Goal: Transaction & Acquisition: Purchase product/service

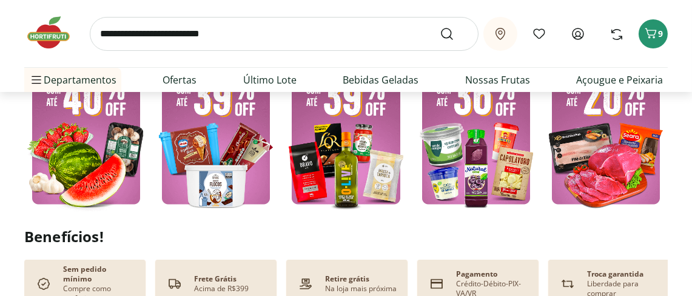
scroll to position [409, 0]
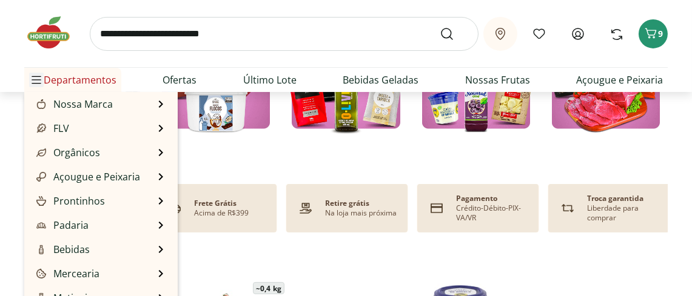
click at [41, 81] on icon "Menu" at bounding box center [37, 80] width 10 height 10
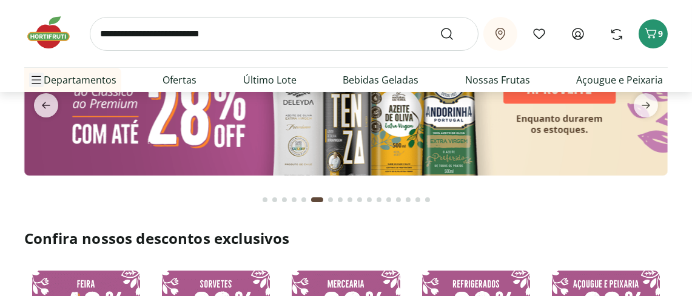
scroll to position [0, 0]
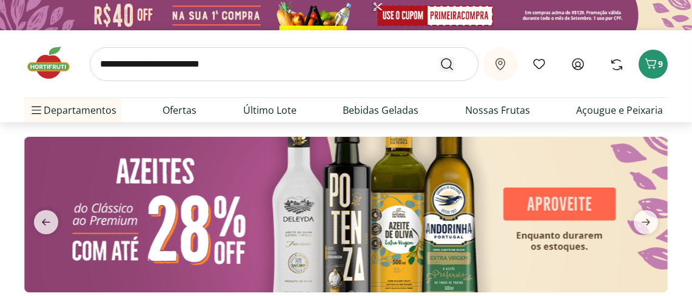
click at [440, 62] on icon "Submit Search" at bounding box center [447, 64] width 15 height 15
click at [124, 65] on input "search" at bounding box center [284, 64] width 389 height 34
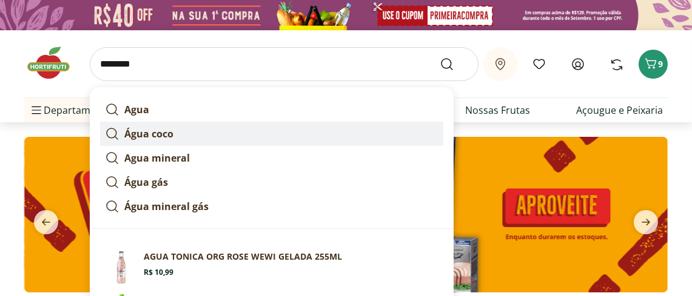
click at [166, 128] on strong "Água coco" at bounding box center [148, 133] width 49 height 13
type input "*********"
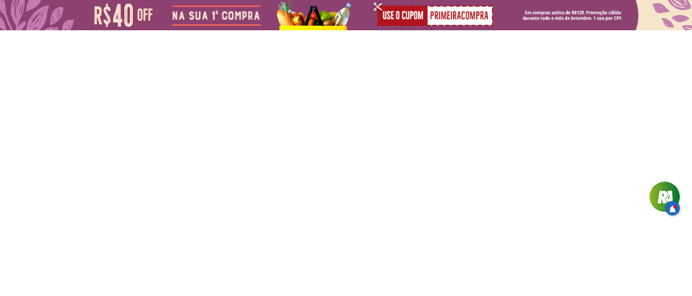
select select "**********"
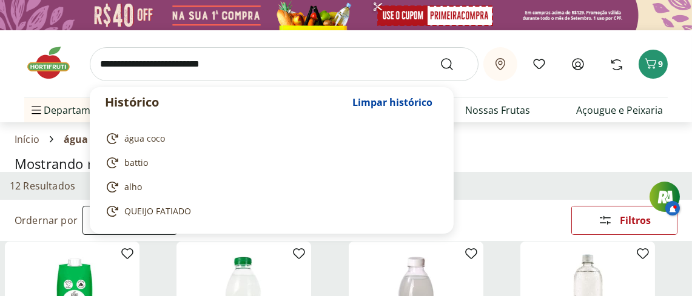
click at [122, 61] on input "search" at bounding box center [284, 64] width 389 height 34
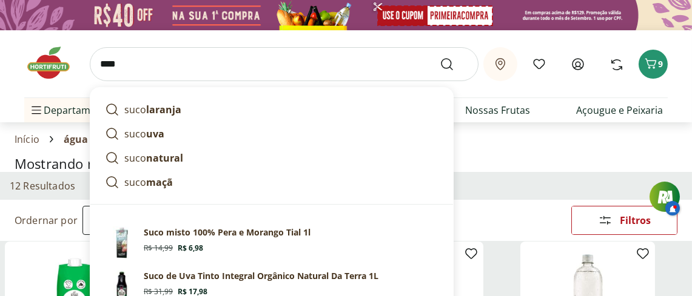
type input "****"
click at [440, 57] on button "Submit Search" at bounding box center [454, 64] width 29 height 15
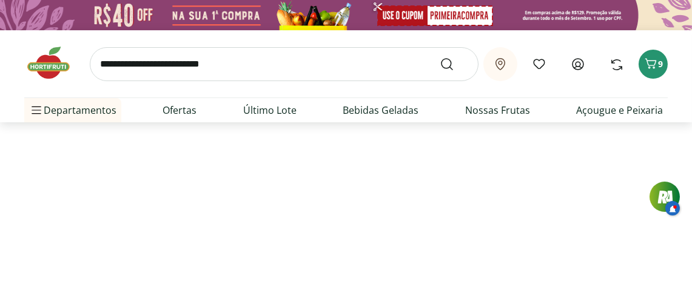
select select "**********"
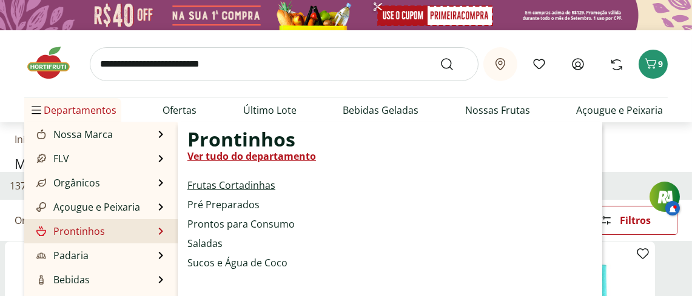
click at [236, 183] on link "Frutas Cortadinhas" at bounding box center [231, 185] width 88 height 15
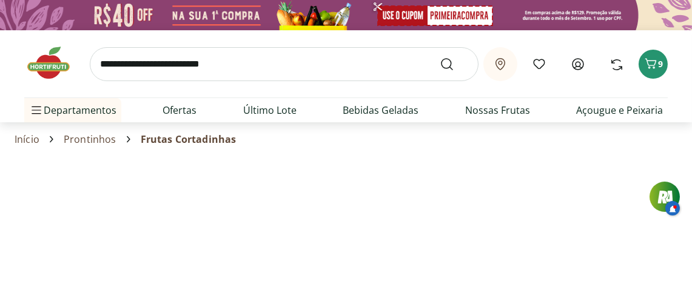
select select "**********"
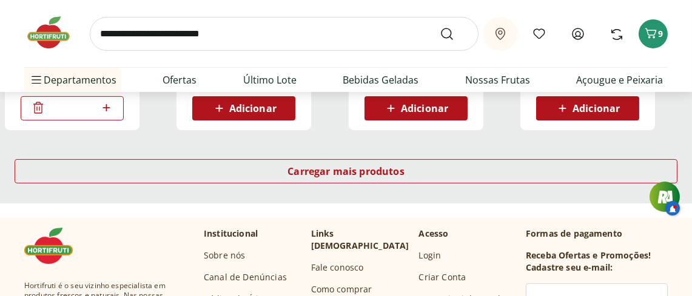
scroll to position [909, 0]
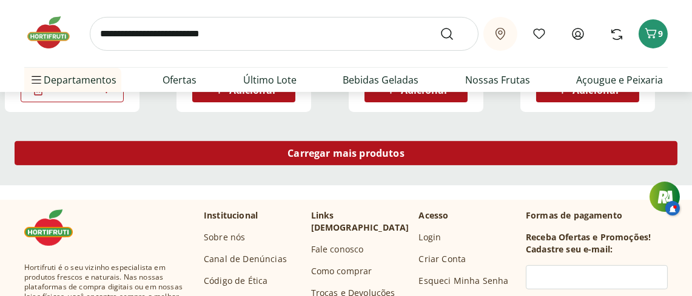
click at [315, 150] on span "Carregar mais produtos" at bounding box center [345, 154] width 117 height 10
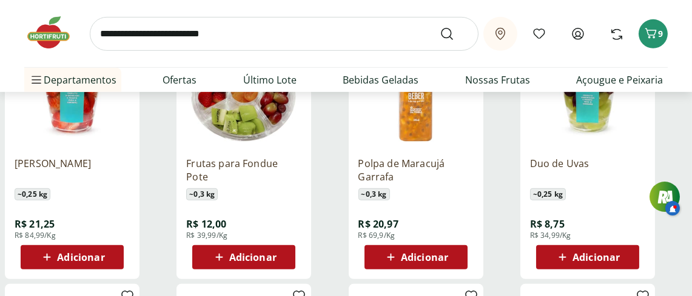
scroll to position [1288, 0]
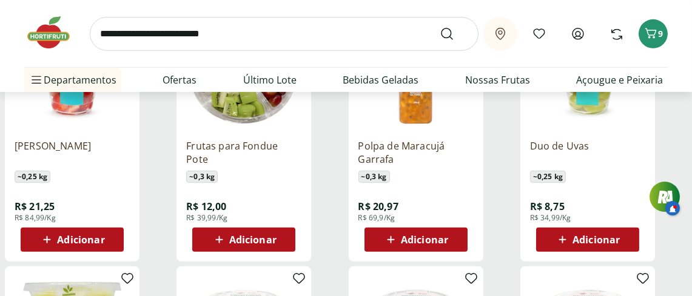
click at [429, 238] on span "Adicionar" at bounding box center [424, 240] width 47 height 10
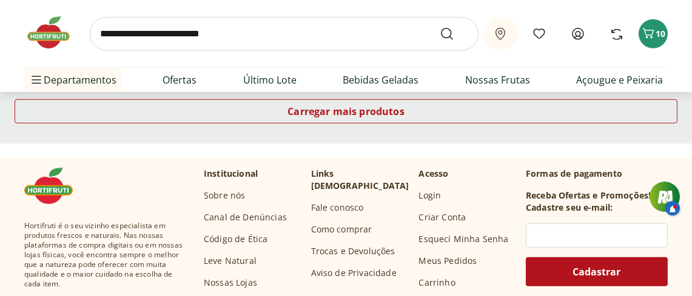
scroll to position [1743, 0]
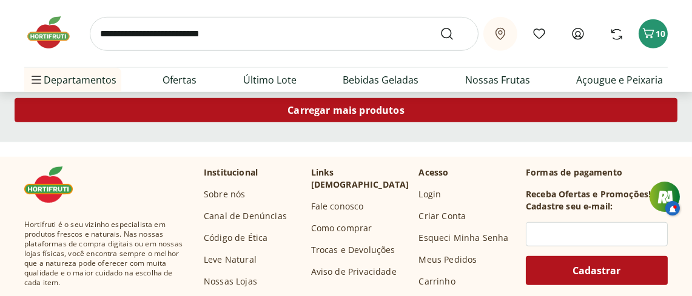
click at [315, 106] on span "Carregar mais produtos" at bounding box center [345, 110] width 117 height 10
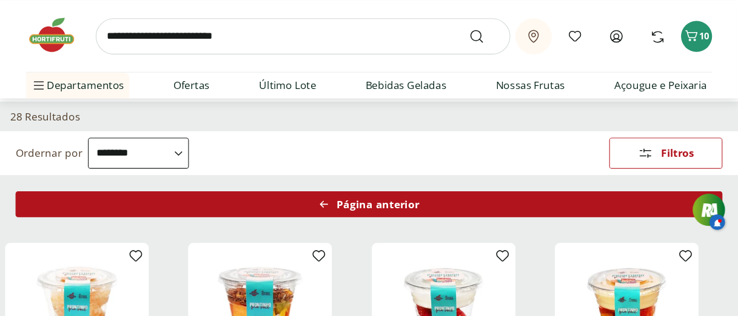
scroll to position [75, 0]
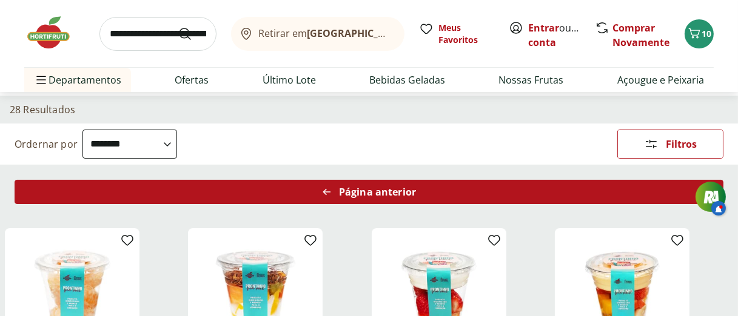
click at [341, 189] on span "Página anterior" at bounding box center [377, 192] width 77 height 10
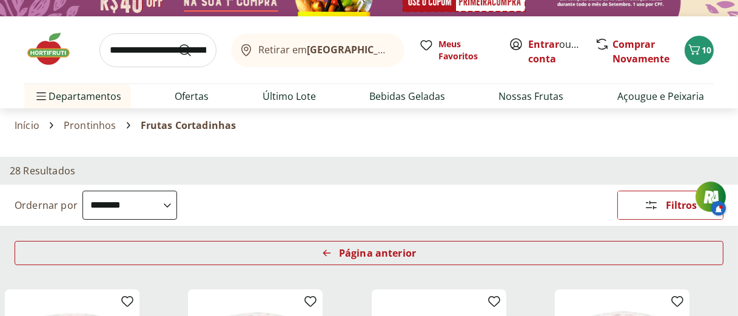
scroll to position [0, 0]
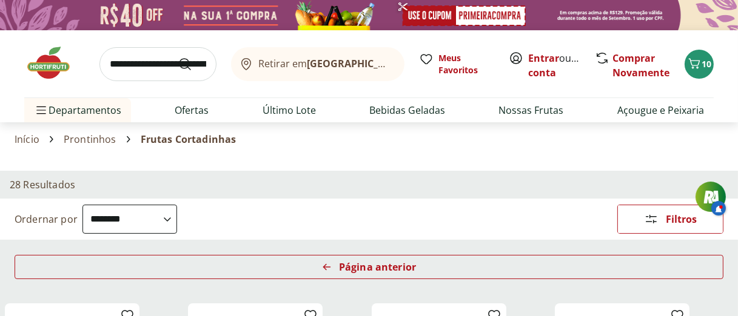
click at [118, 58] on input "search" at bounding box center [157, 64] width 117 height 34
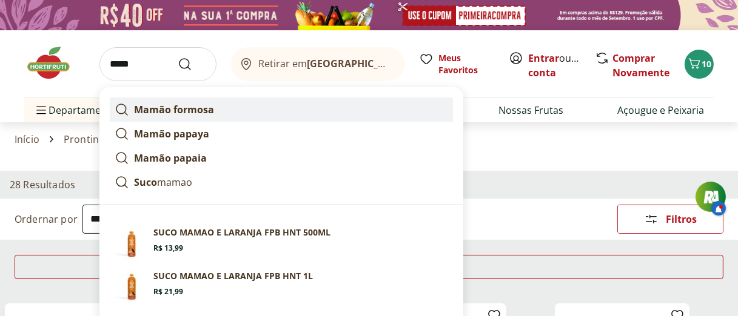
click at [179, 110] on strong "Mamão formosa" at bounding box center [174, 109] width 80 height 13
type input "**********"
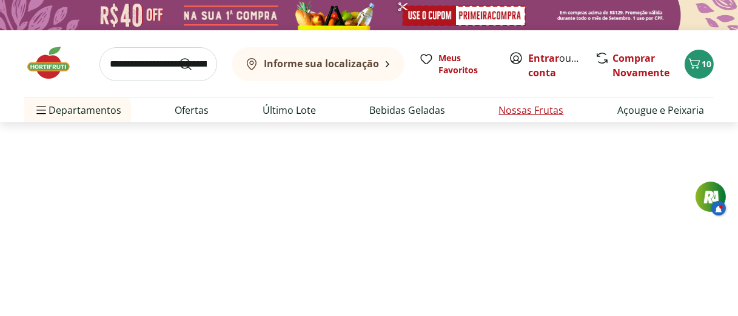
select select "**********"
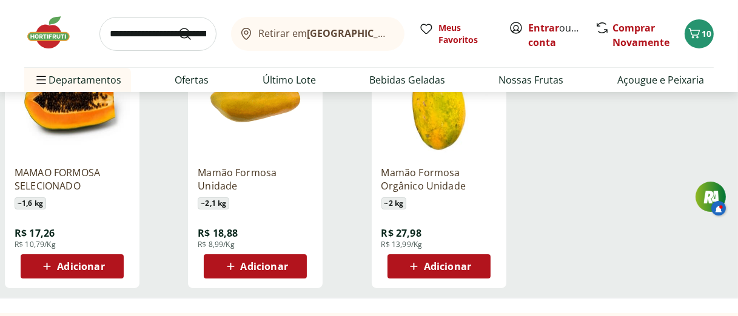
scroll to position [243, 0]
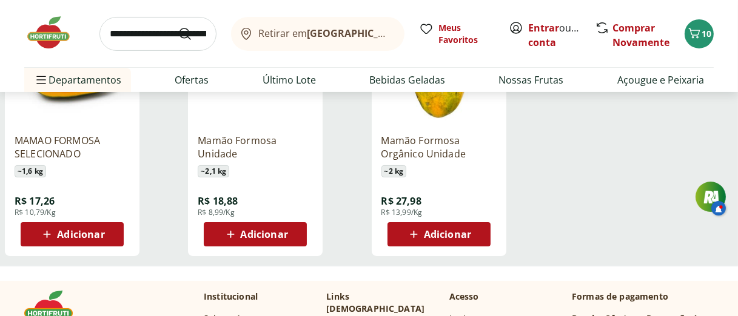
click at [278, 236] on span "Adicionar" at bounding box center [264, 235] width 47 height 10
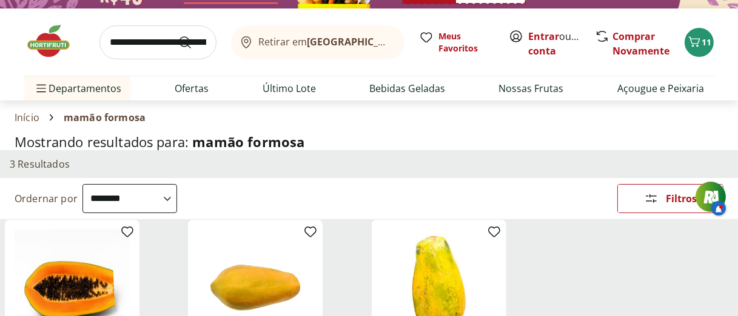
scroll to position [0, 0]
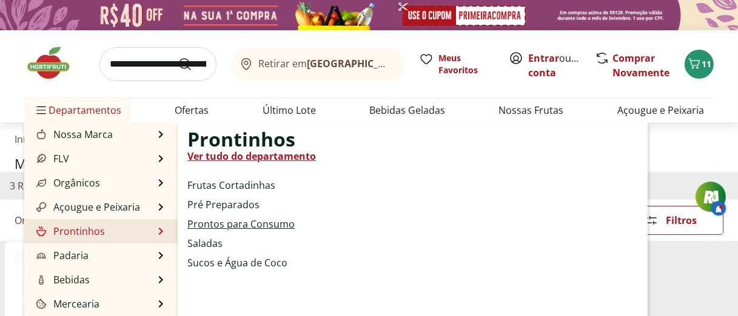
click at [270, 223] on link "Prontos para Consumo" at bounding box center [240, 224] width 107 height 15
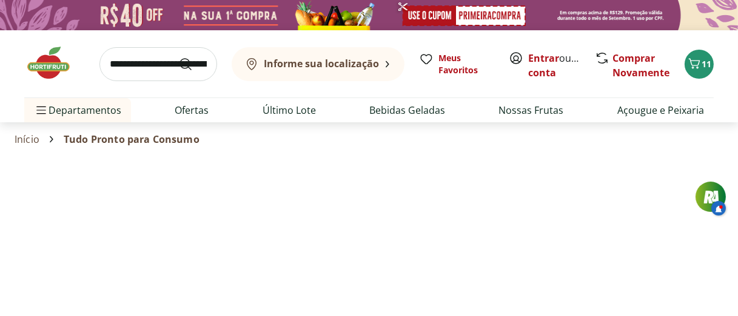
select select "**********"
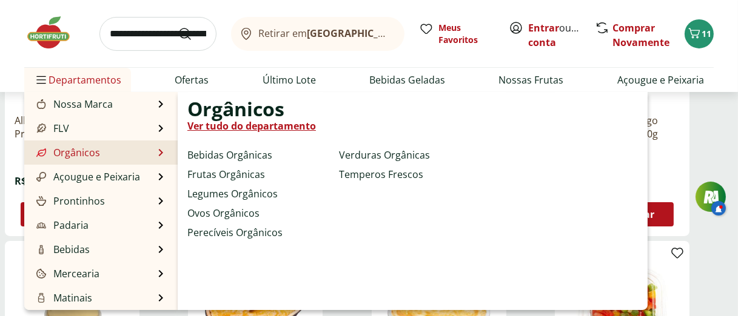
scroll to position [243, 0]
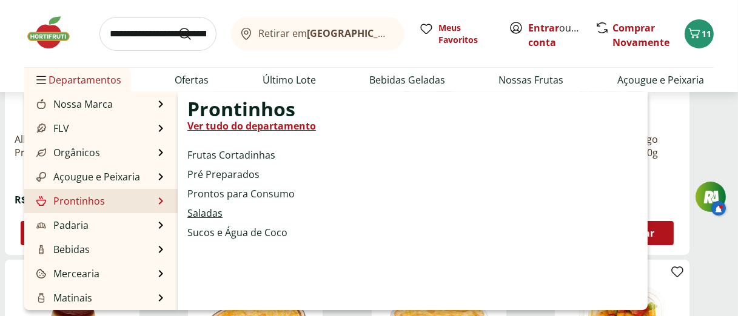
click at [208, 212] on link "Saladas" at bounding box center [204, 213] width 35 height 15
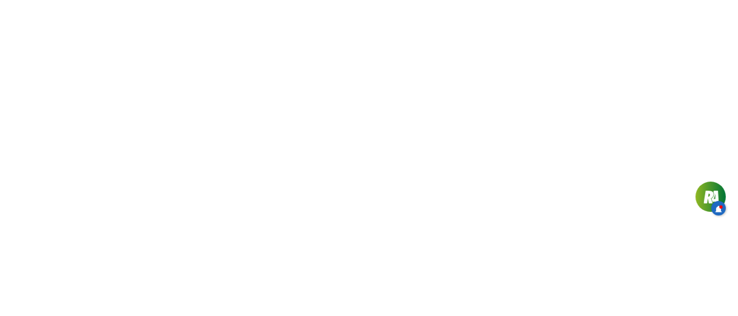
select select "**********"
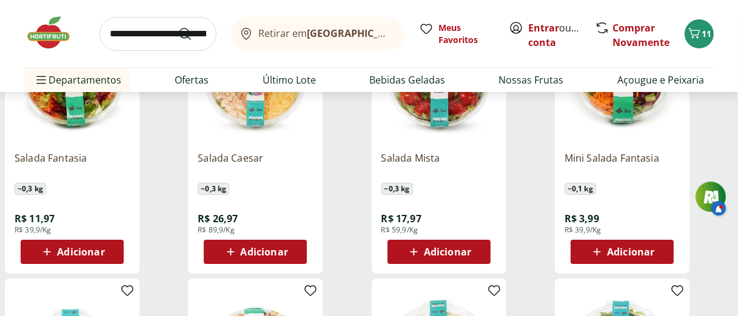
scroll to position [243, 0]
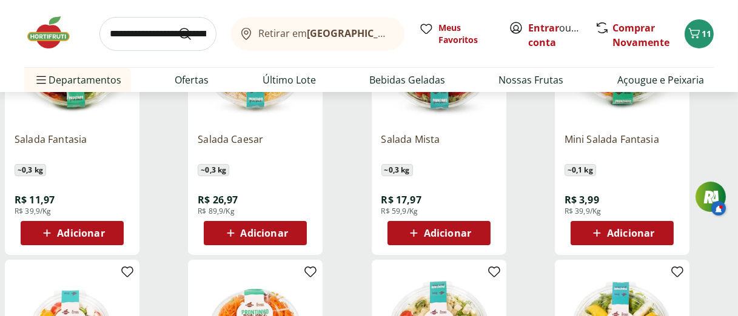
click at [72, 231] on span "Adicionar" at bounding box center [80, 234] width 47 height 10
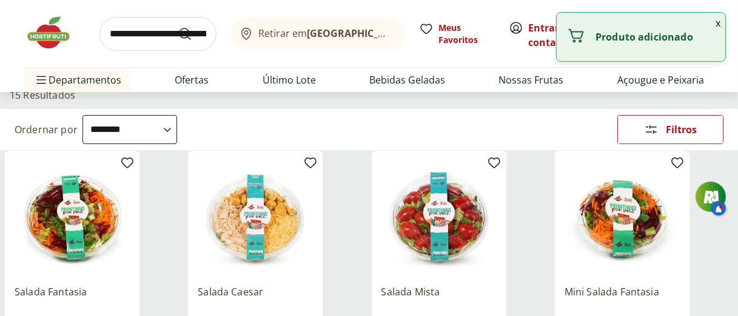
scroll to position [81, 0]
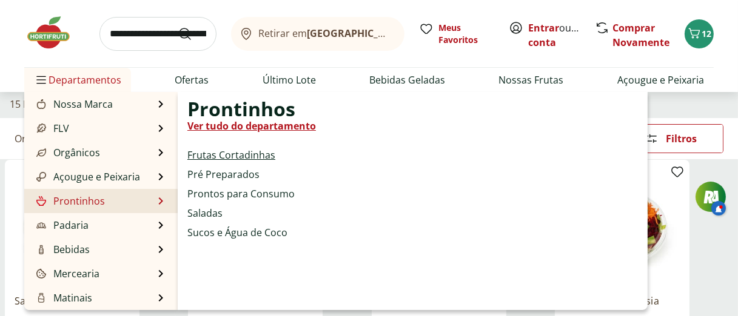
click at [245, 148] on link "Frutas Cortadinhas" at bounding box center [231, 155] width 88 height 15
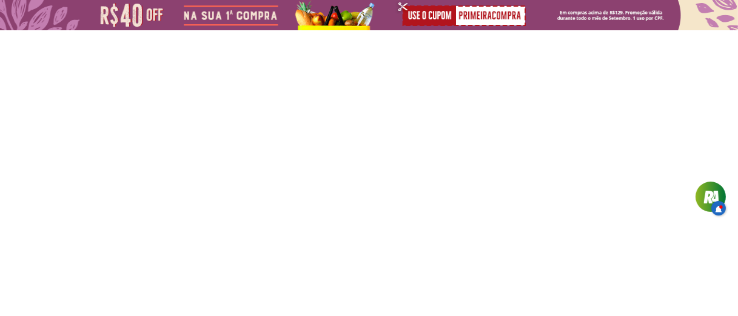
select select "**********"
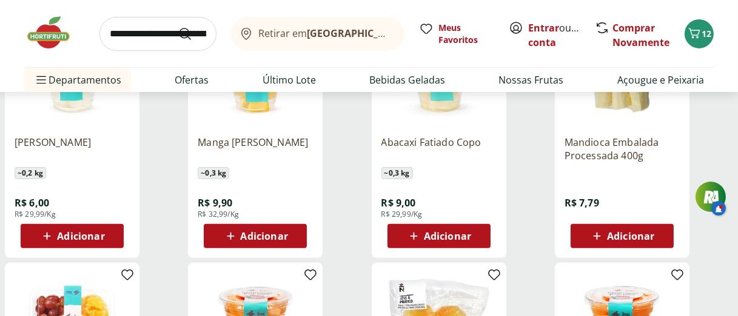
scroll to position [485, 0]
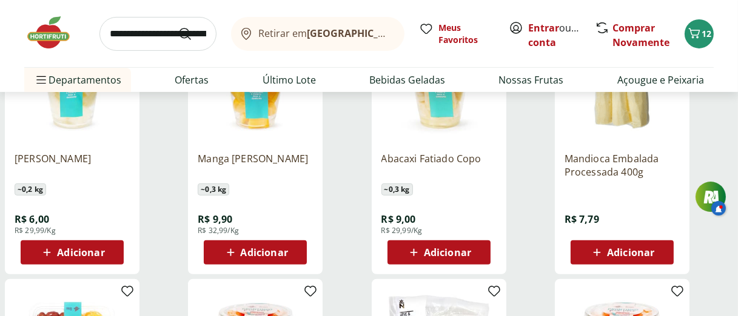
click at [144, 38] on input "search" at bounding box center [157, 34] width 117 height 34
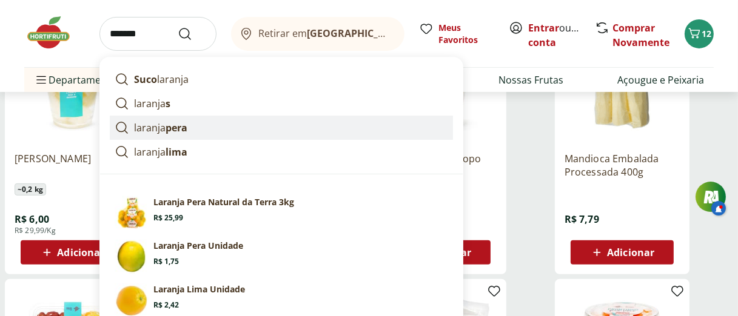
click at [163, 124] on p "laranja pera" at bounding box center [160, 128] width 53 height 15
type input "**********"
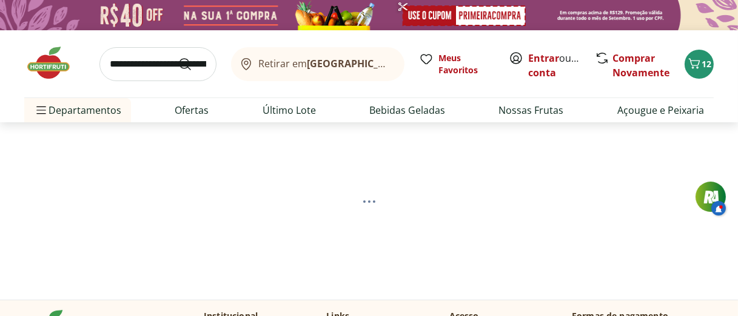
select select "**********"
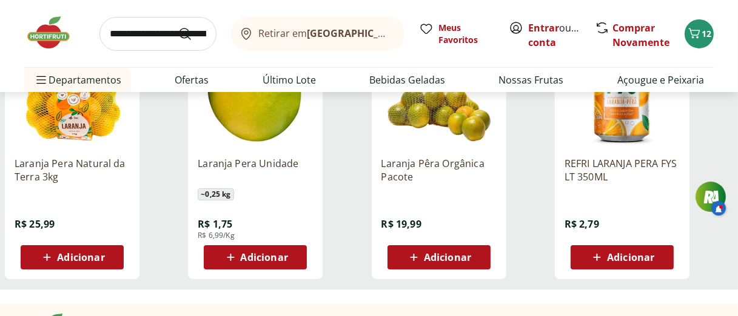
scroll to position [243, 0]
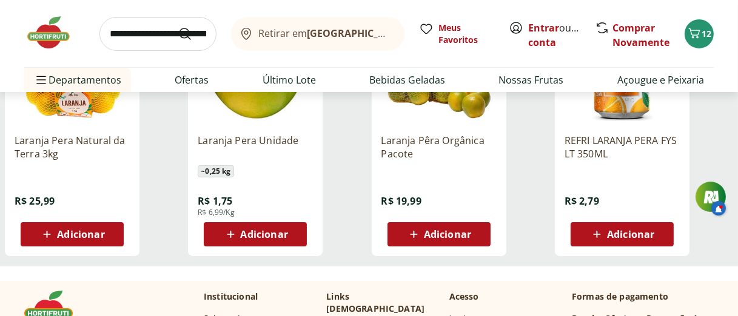
click at [255, 233] on span "Adicionar" at bounding box center [264, 235] width 47 height 10
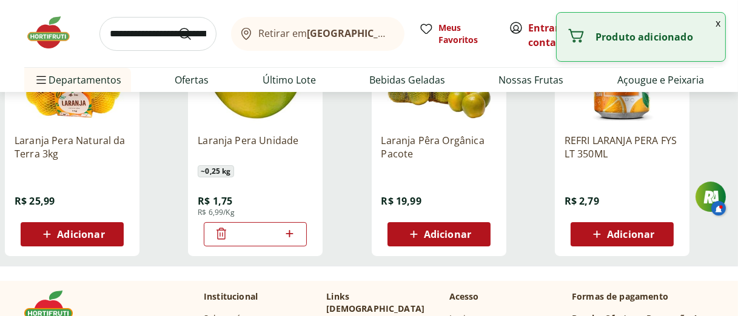
click at [255, 233] on input "*" at bounding box center [255, 234] width 53 height 13
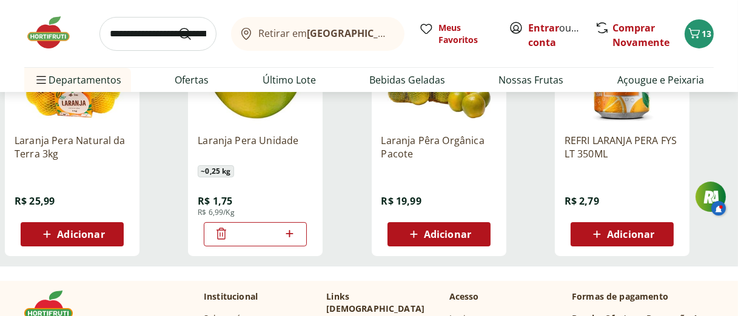
click at [289, 230] on icon at bounding box center [289, 233] width 7 height 7
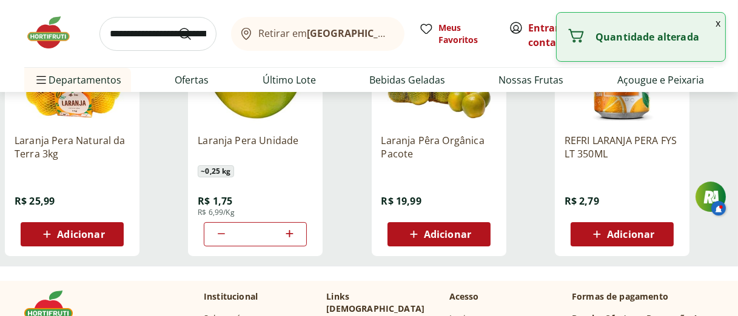
click at [229, 230] on input "**" at bounding box center [255, 234] width 53 height 13
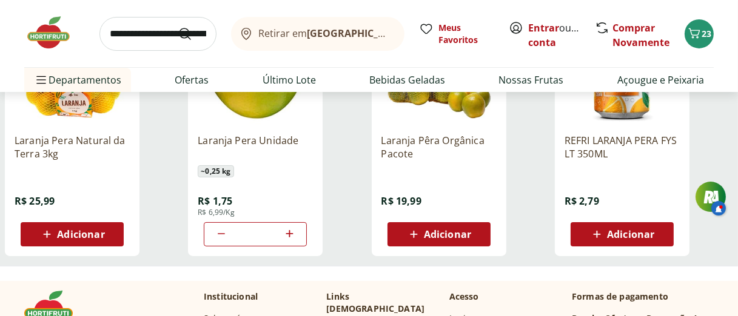
click at [218, 232] on icon at bounding box center [221, 234] width 15 height 15
type input "**"
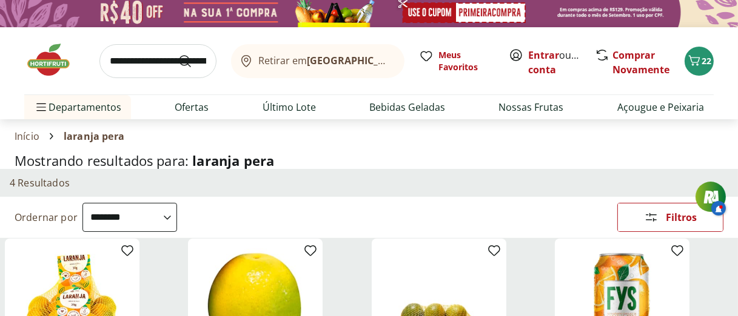
scroll to position [0, 0]
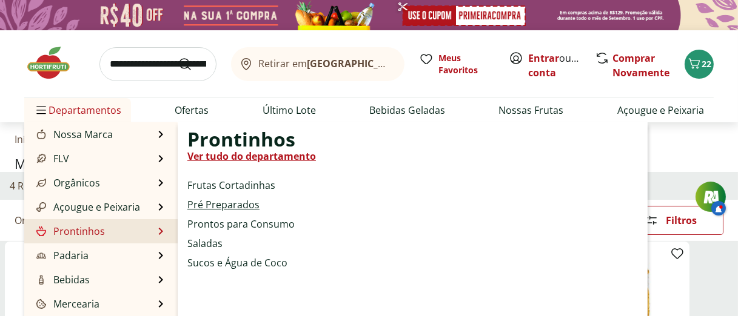
click at [226, 204] on link "Pré Preparados" at bounding box center [223, 205] width 72 height 15
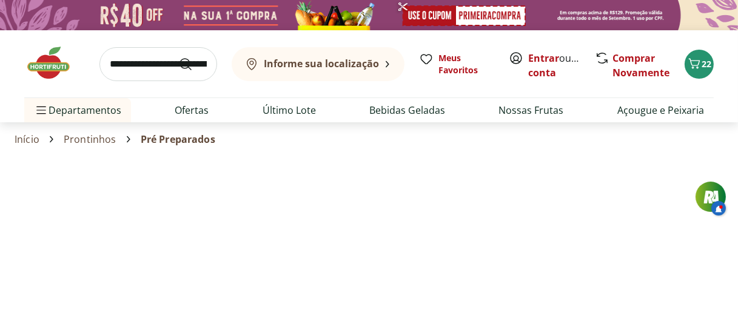
select select "**********"
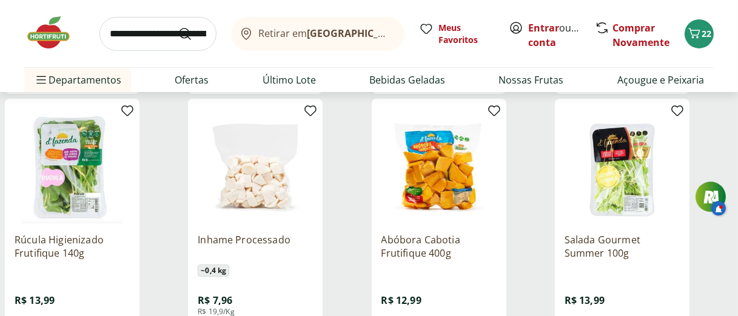
scroll to position [485, 0]
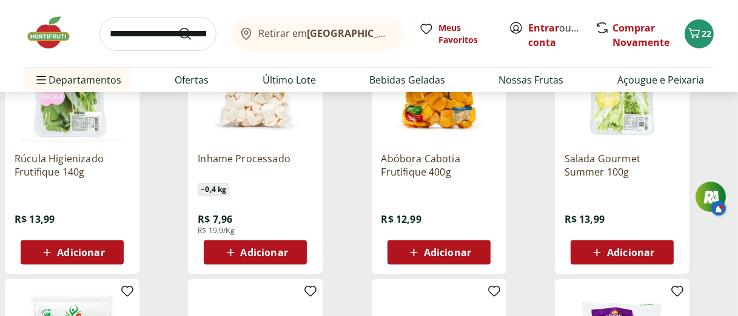
click at [269, 251] on span "Adicionar" at bounding box center [264, 253] width 47 height 10
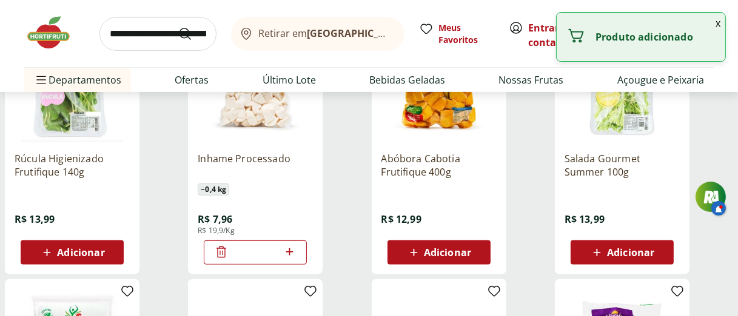
click at [437, 249] on span "Adicionar" at bounding box center [447, 253] width 47 height 10
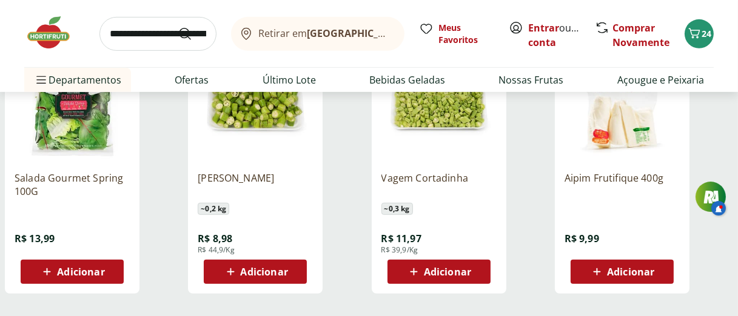
scroll to position [808, 0]
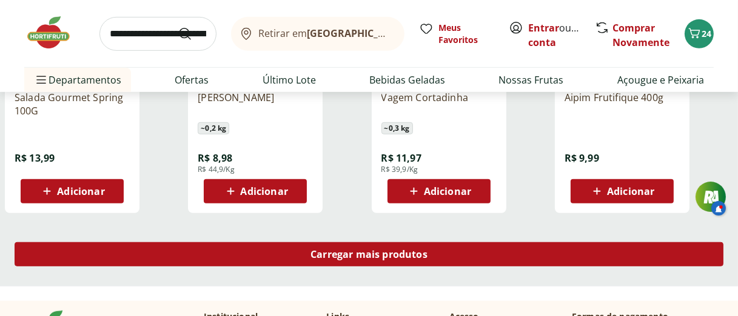
click at [368, 254] on span "Carregar mais produtos" at bounding box center [368, 255] width 117 height 10
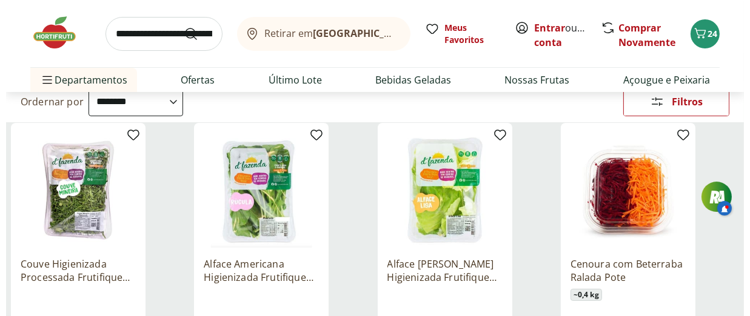
scroll to position [81, 0]
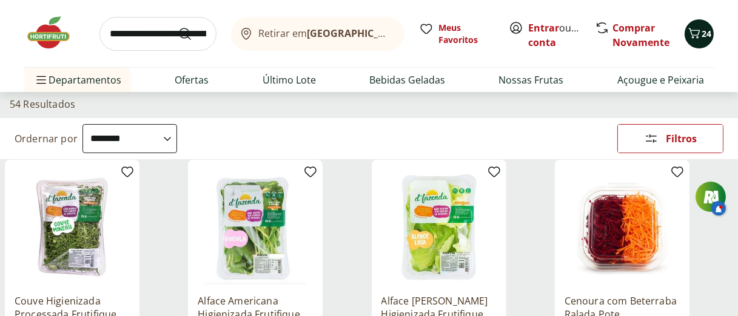
click at [708, 35] on span "24" at bounding box center [707, 34] width 10 height 12
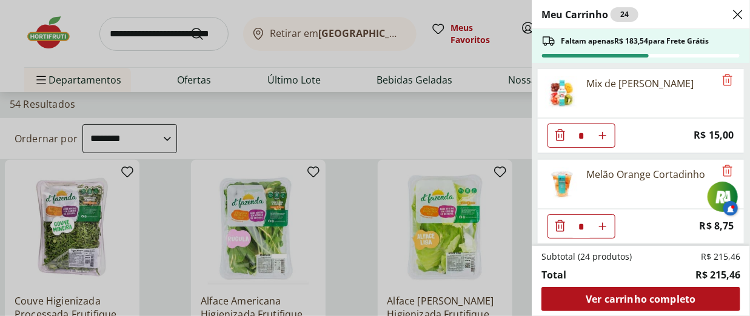
click at [558, 133] on icon "Diminuir Quantidade" at bounding box center [560, 135] width 15 height 15
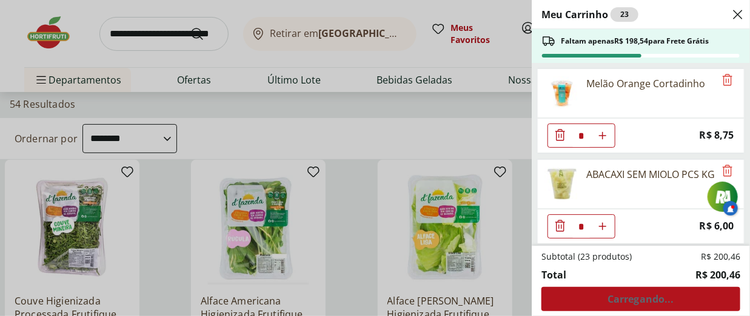
click at [557, 229] on icon "Diminuir Quantidade" at bounding box center [560, 226] width 15 height 15
click at [558, 134] on icon "Diminuir Quantidade" at bounding box center [560, 135] width 15 height 15
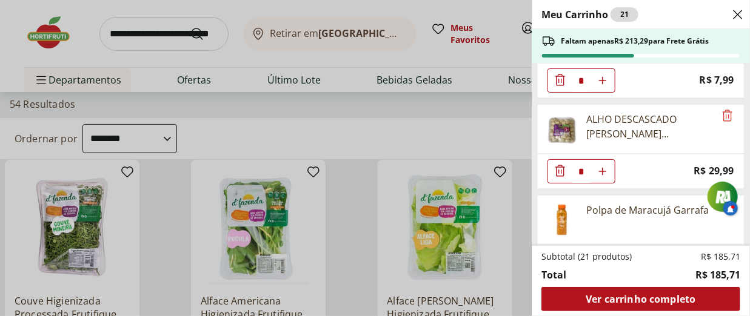
scroll to position [247, 0]
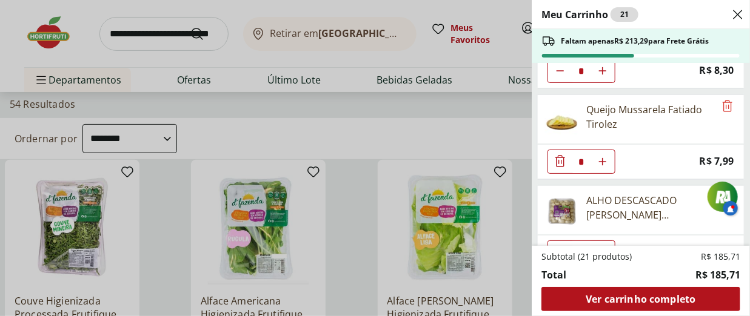
click at [562, 159] on icon "Diminuir Quantidade" at bounding box center [560, 161] width 15 height 15
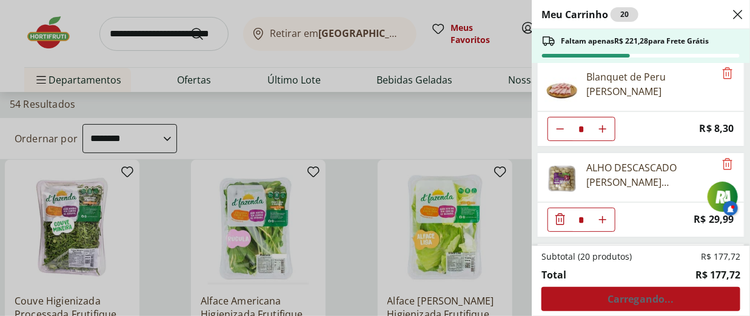
scroll to position [166, 0]
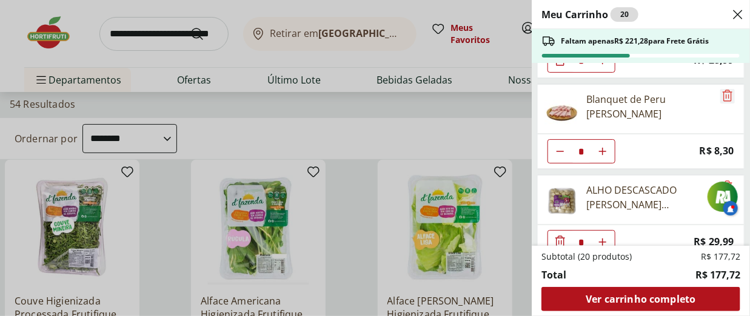
click at [722, 96] on icon "Remove" at bounding box center [727, 96] width 15 height 15
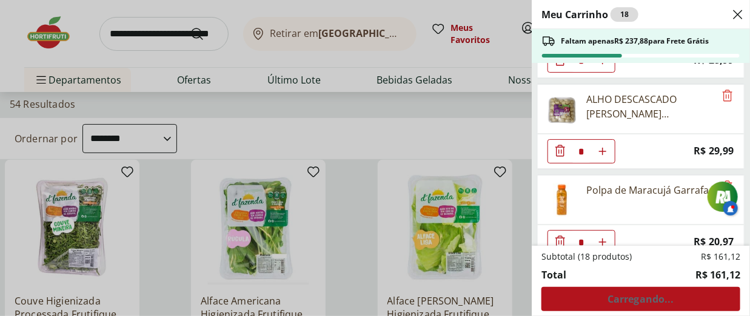
scroll to position [4, 0]
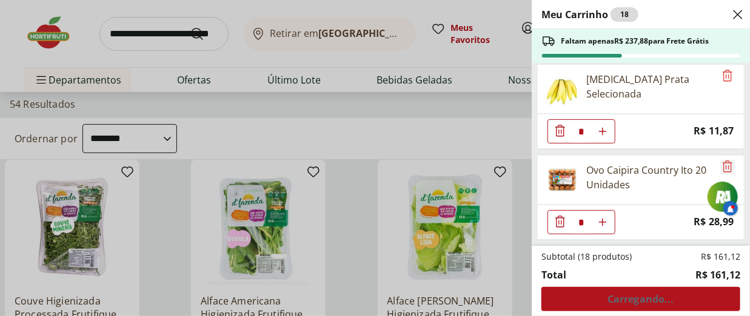
click at [722, 166] on icon "Remove" at bounding box center [727, 166] width 15 height 15
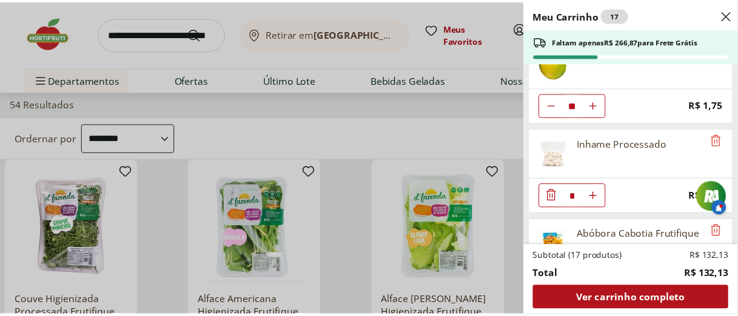
scroll to position [543, 0]
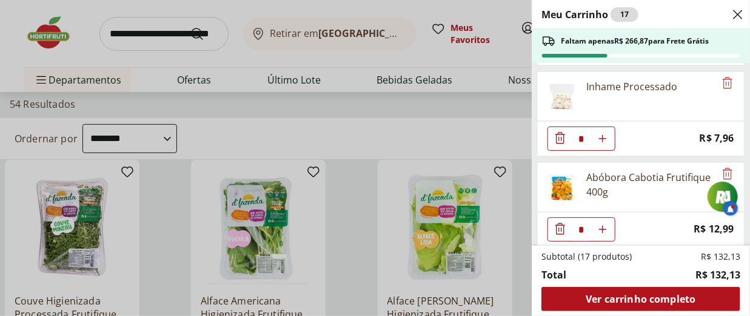
click at [399, 141] on div "Meu Carrinho 17 Faltam apenas R$ 266,87 para Frete Grátis Banan Prata Seleciona…" at bounding box center [375, 158] width 750 height 316
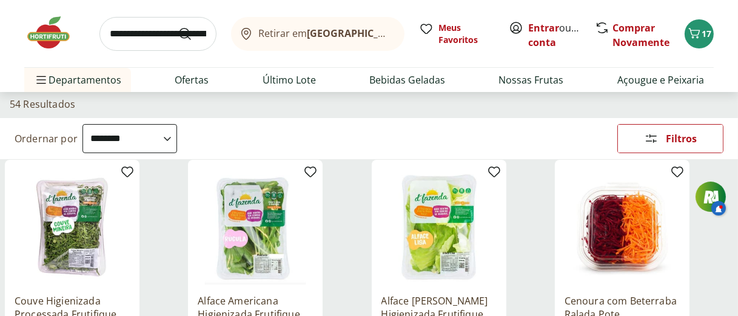
click at [131, 31] on input "search" at bounding box center [157, 34] width 117 height 34
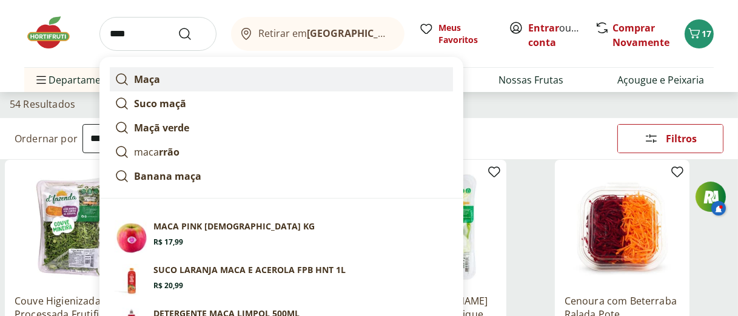
click at [155, 77] on strong "Maça" at bounding box center [147, 79] width 26 height 13
type input "****"
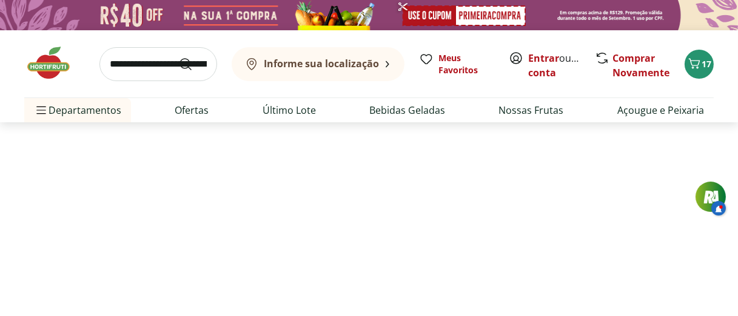
select select "**********"
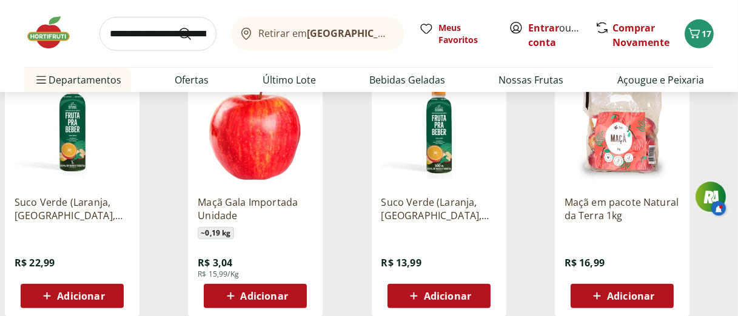
scroll to position [728, 0]
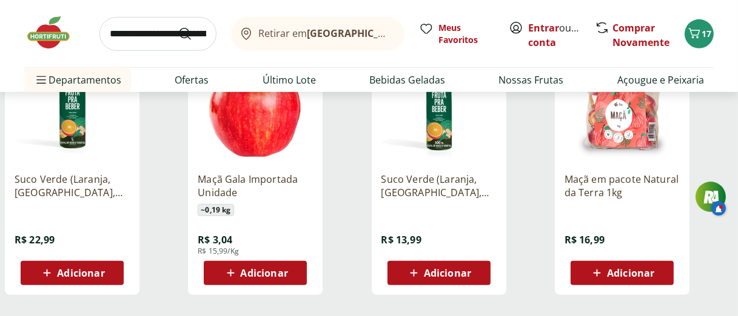
click at [270, 269] on span "Adicionar" at bounding box center [264, 274] width 47 height 10
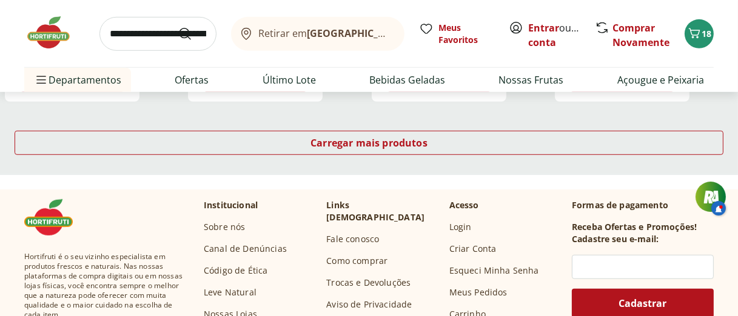
scroll to position [889, 0]
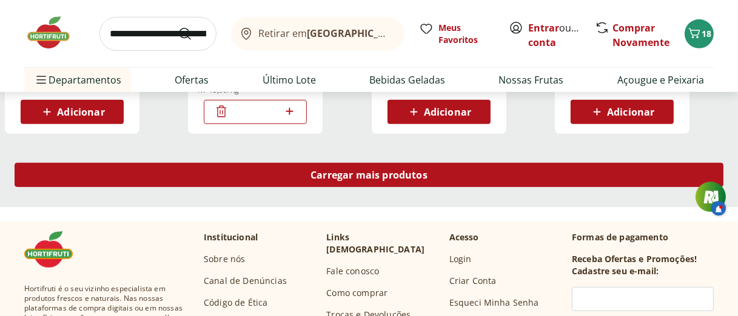
click at [361, 178] on span "Carregar mais produtos" at bounding box center [368, 175] width 117 height 10
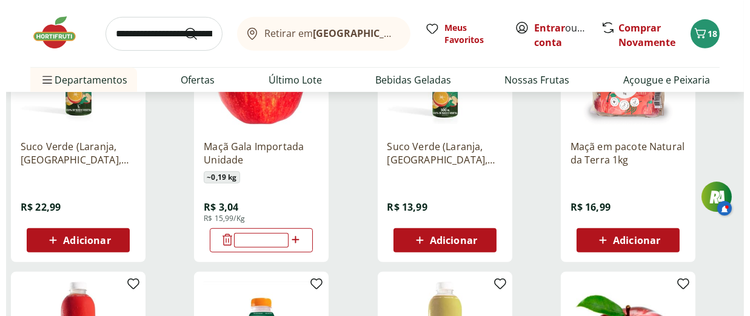
scroll to position [728, 0]
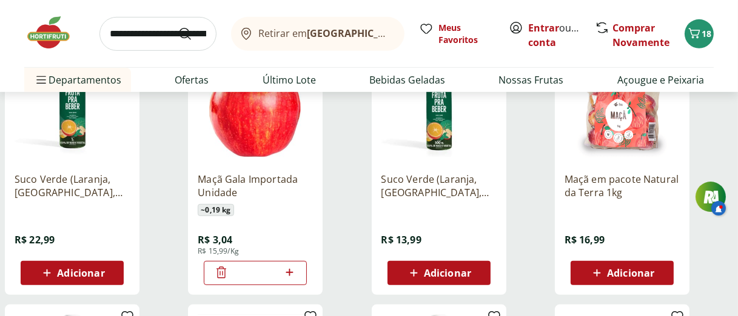
click at [289, 269] on icon at bounding box center [289, 273] width 15 height 15
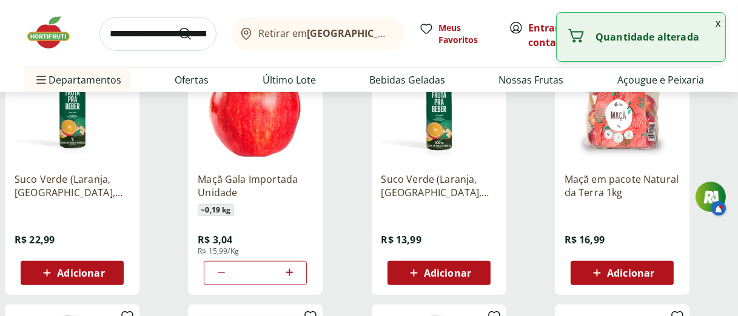
click at [289, 269] on icon at bounding box center [289, 273] width 15 height 15
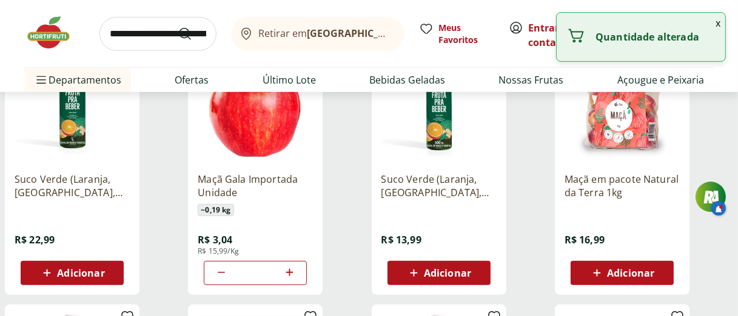
click at [221, 272] on icon at bounding box center [221, 272] width 7 height 1
type input "*"
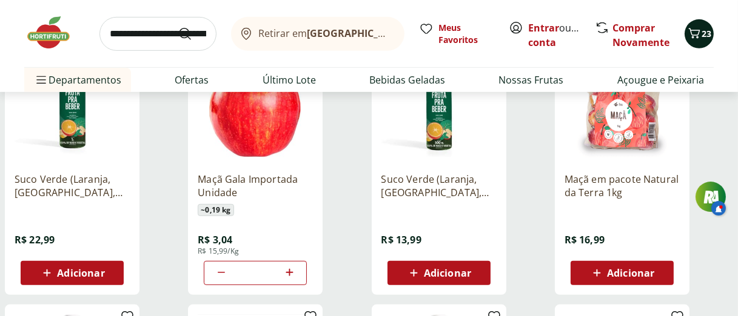
click at [699, 37] on icon "Carrinho" at bounding box center [694, 33] width 15 height 15
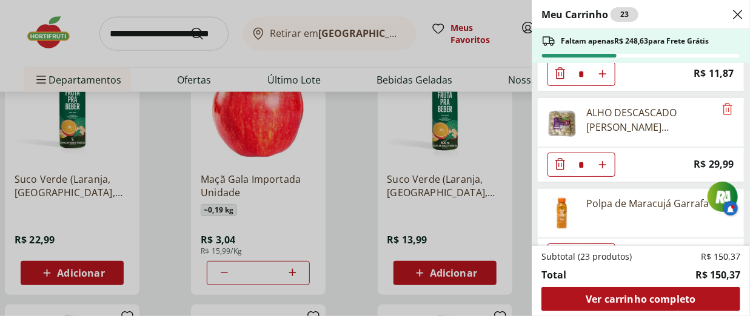
scroll to position [81, 0]
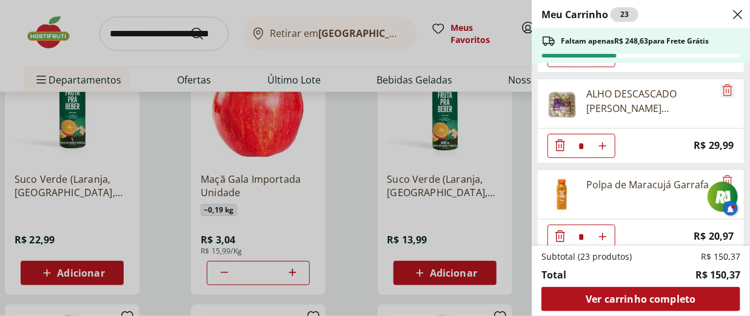
click at [723, 92] on icon "Remove" at bounding box center [728, 90] width 10 height 12
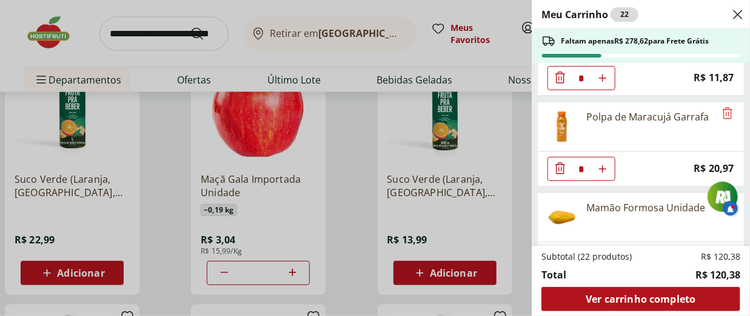
scroll to position [0, 0]
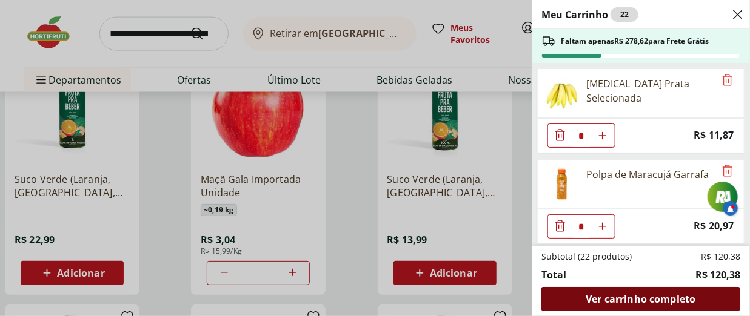
click at [637, 303] on span "Ver carrinho completo" at bounding box center [641, 300] width 110 height 10
